Goal: Task Accomplishment & Management: Manage account settings

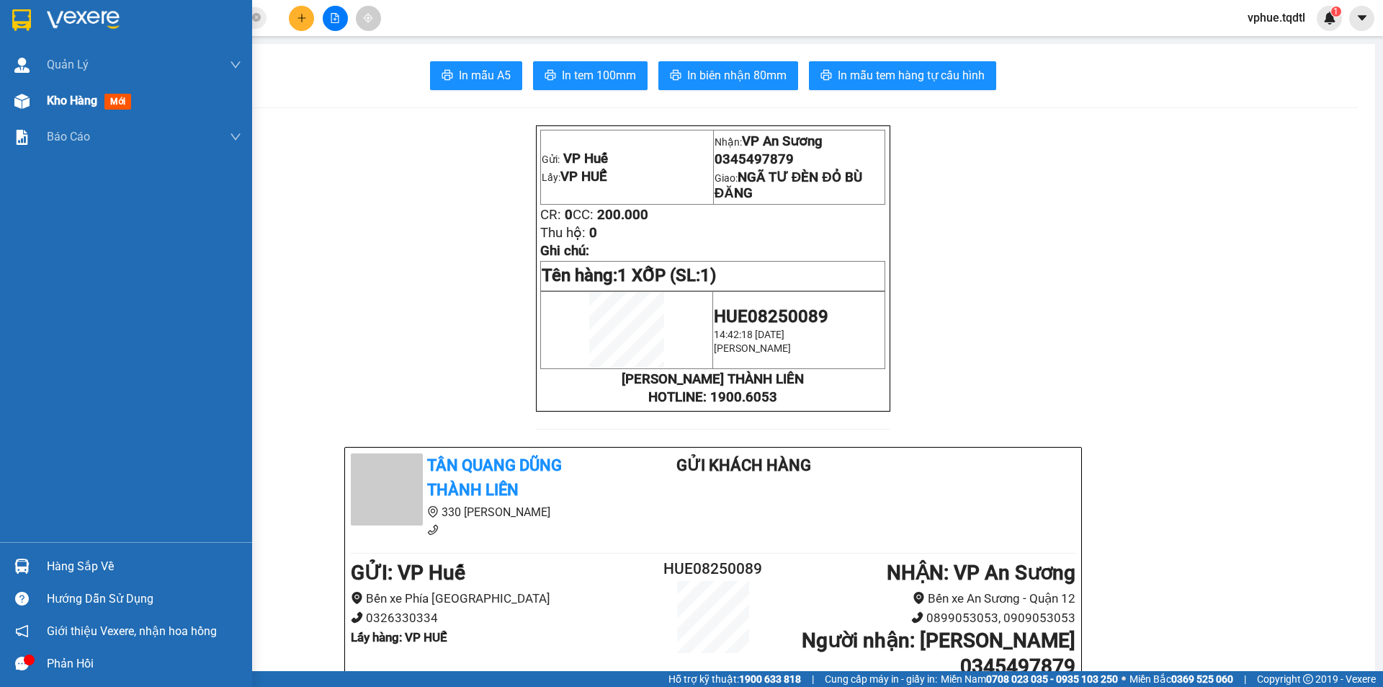
click at [24, 103] on img at bounding box center [21, 101] width 15 height 15
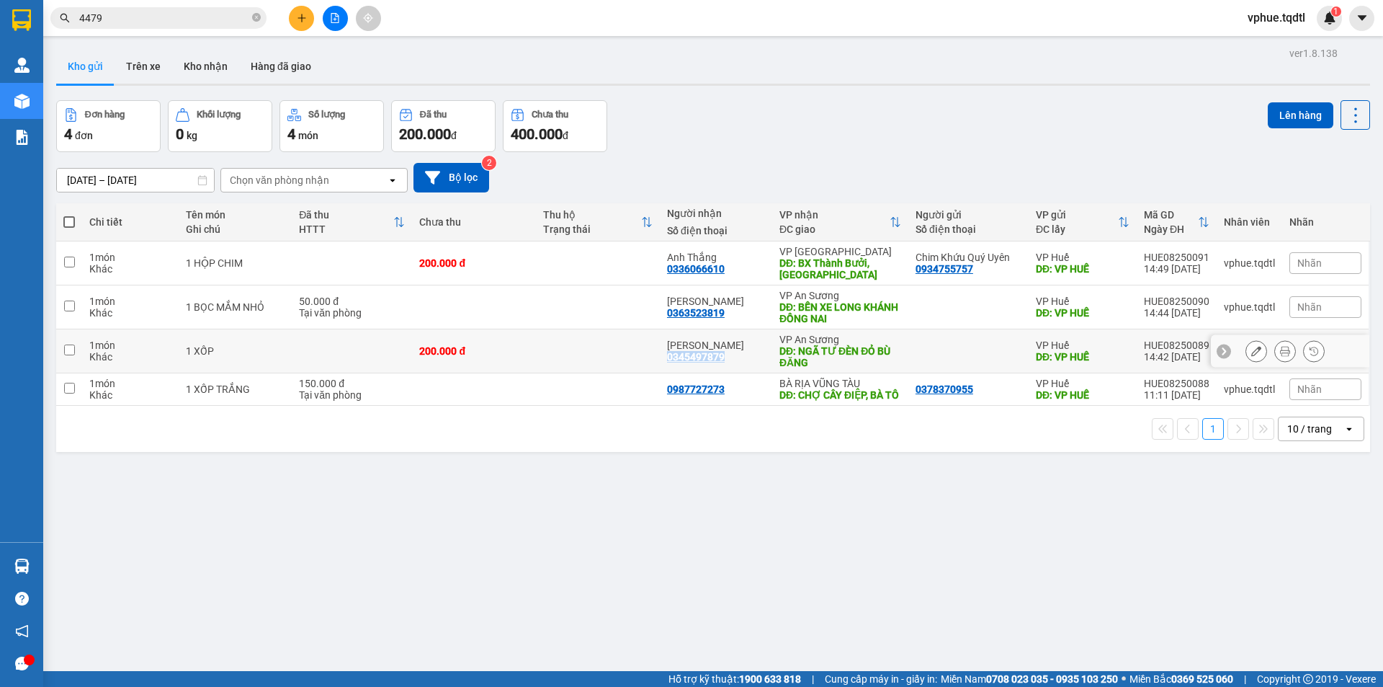
drag, startPoint x: 672, startPoint y: 357, endPoint x: 726, endPoint y: 358, distance: 53.3
click at [726, 358] on td "[PERSON_NAME] 0345497879" at bounding box center [716, 351] width 112 height 44
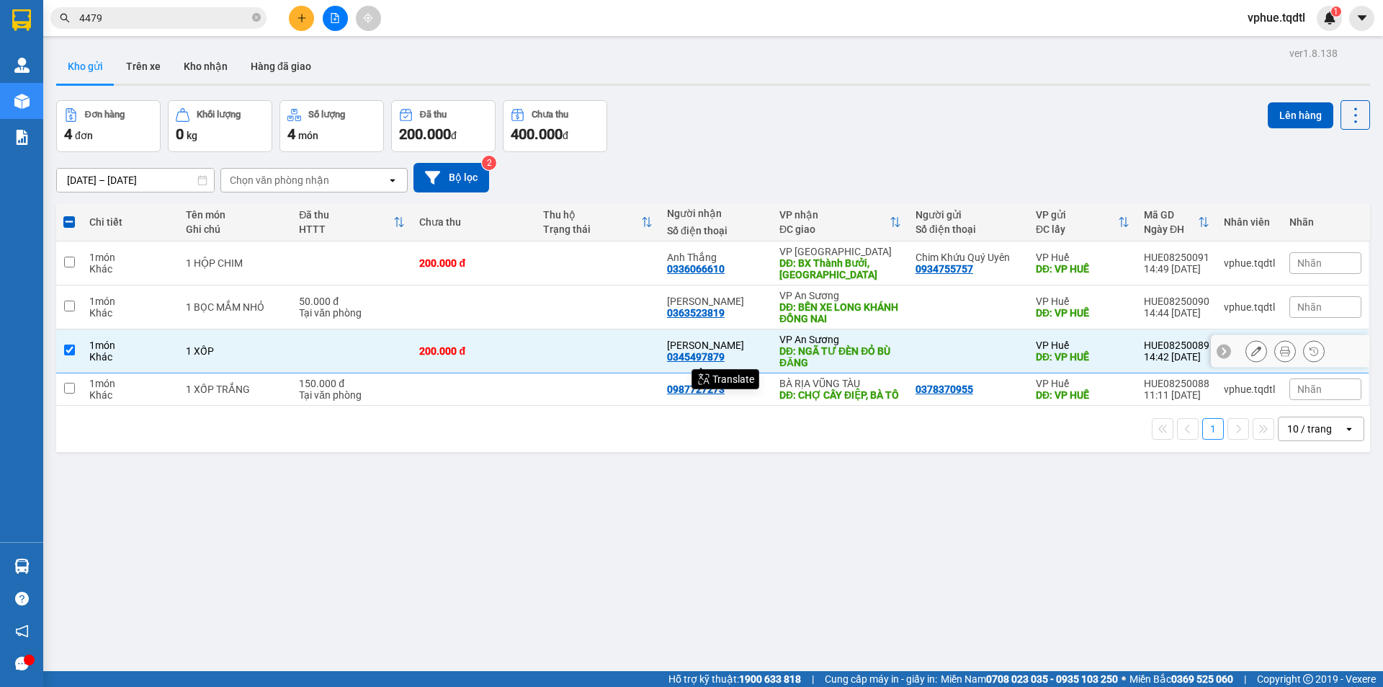
click at [599, 355] on td at bounding box center [598, 351] width 124 height 44
checkbox input "false"
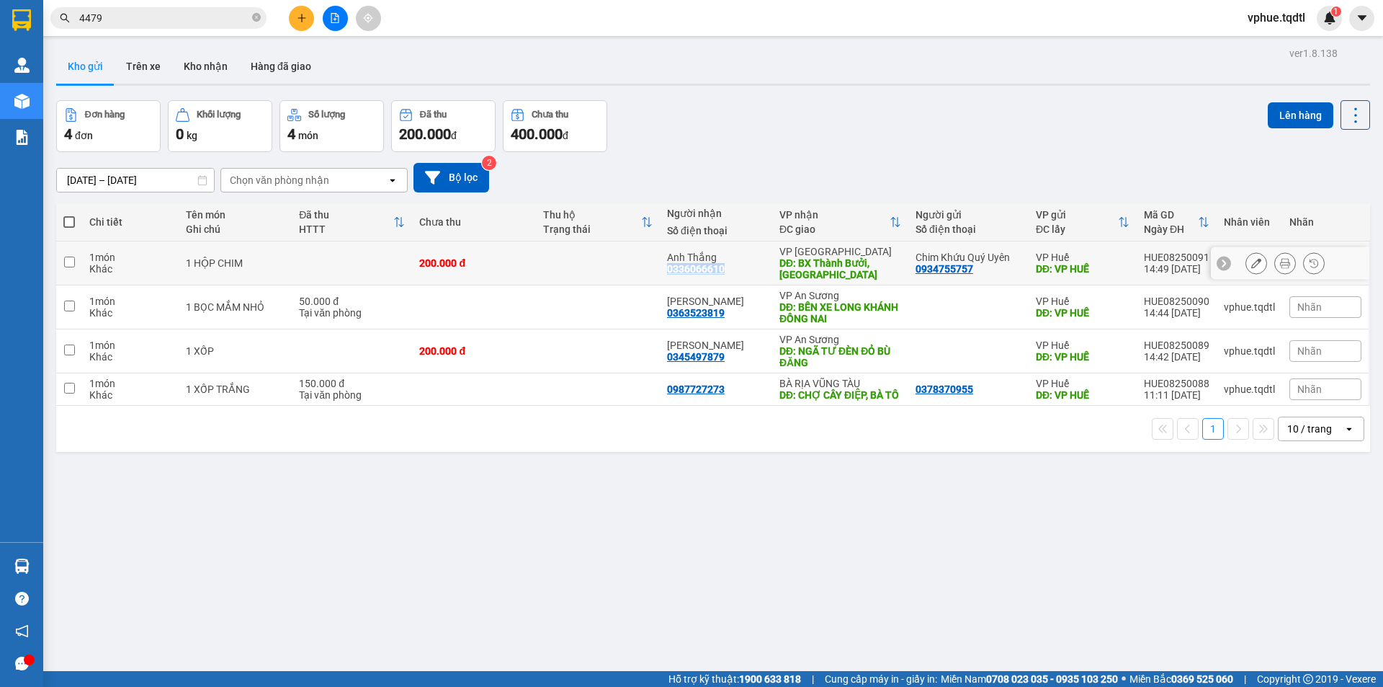
drag, startPoint x: 664, startPoint y: 268, endPoint x: 728, endPoint y: 267, distance: 64.1
click at [728, 267] on td "Anh Thắng 0336066610" at bounding box center [716, 263] width 112 height 44
copy div "0336066610"
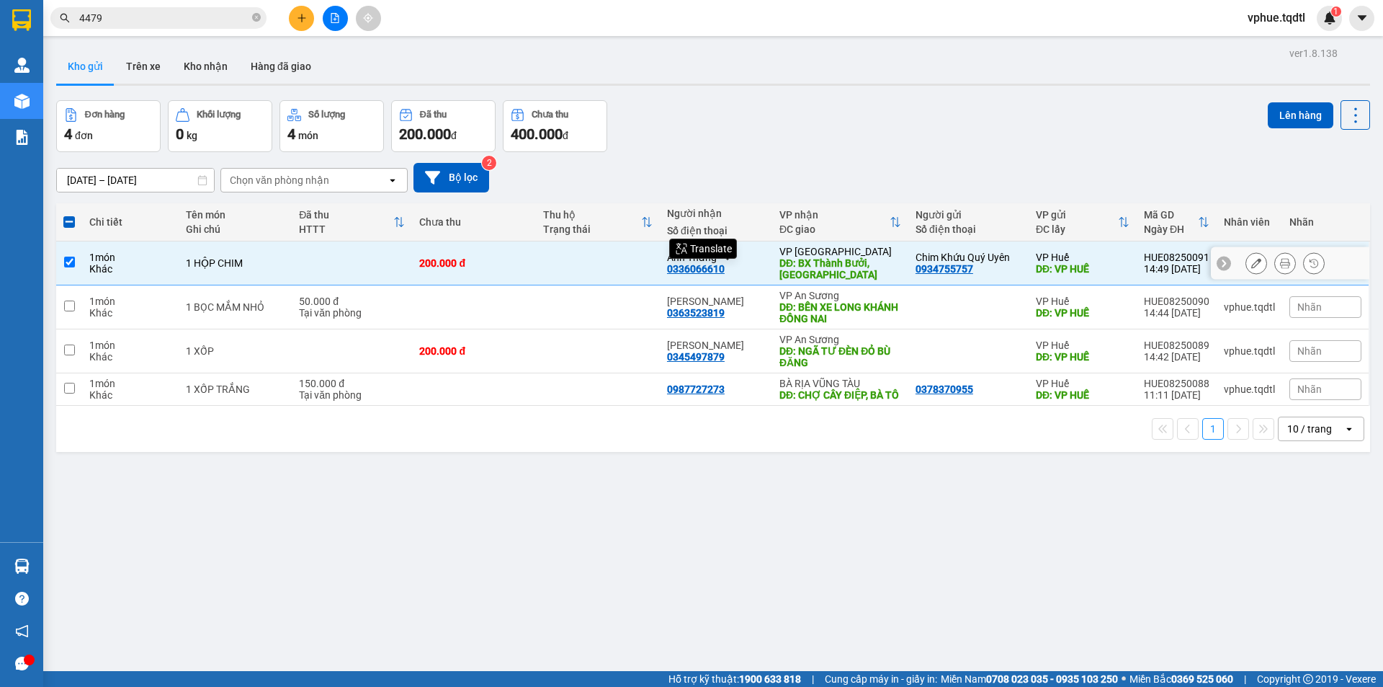
click at [450, 266] on div "200.000 đ" at bounding box center [474, 263] width 110 height 12
checkbox input "false"
